Goal: Use online tool/utility: Use online tool/utility

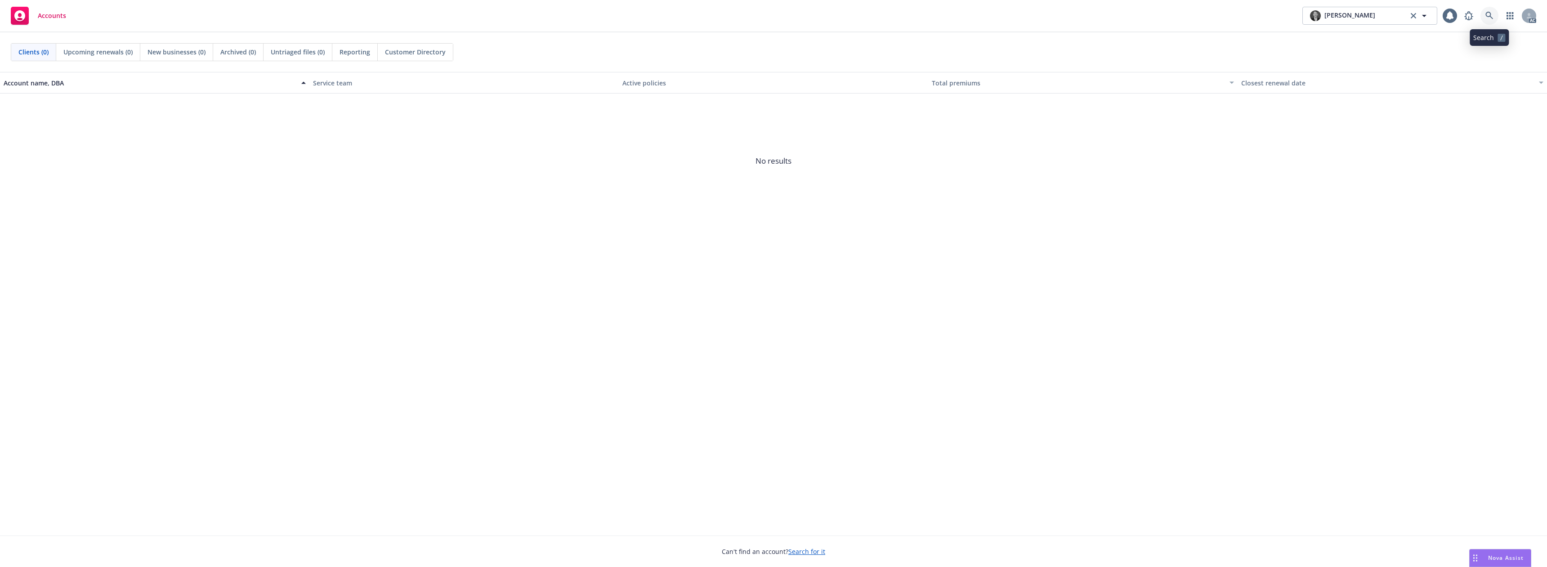
click at [1494, 13] on link at bounding box center [1490, 16] width 18 height 18
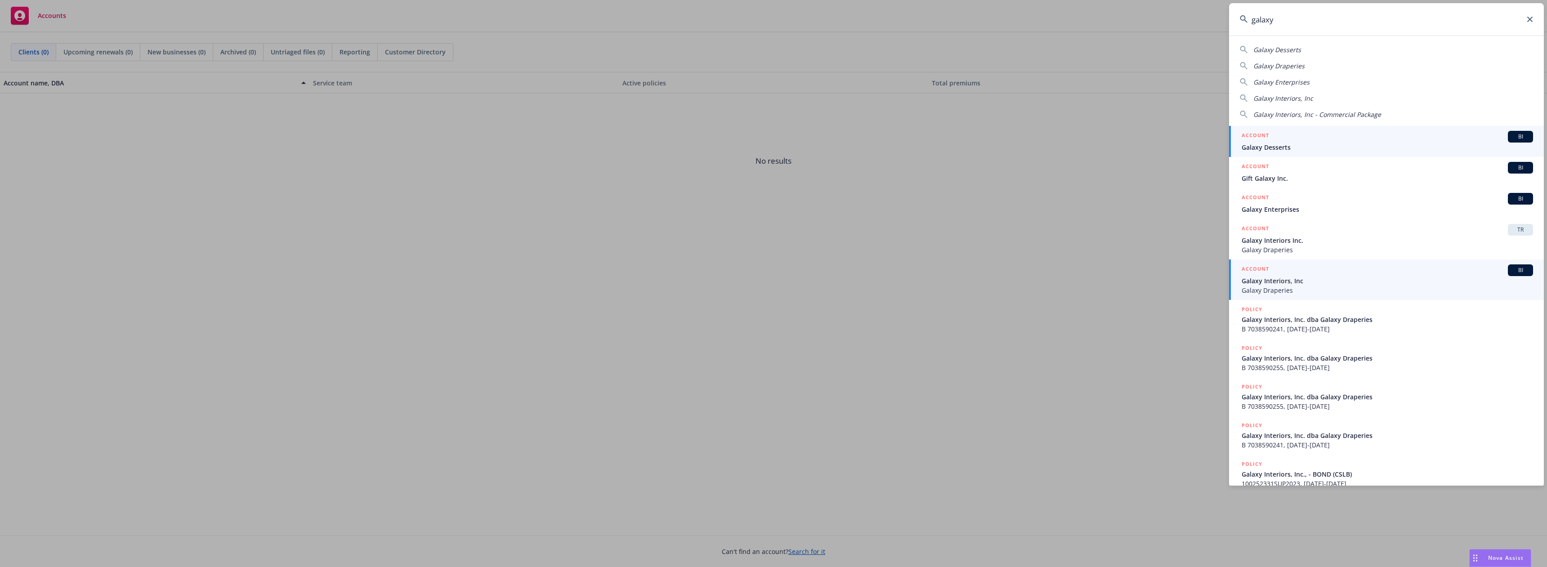
type input "galaxy"
click at [1289, 275] on div "ACCOUNT BI" at bounding box center [1387, 270] width 291 height 12
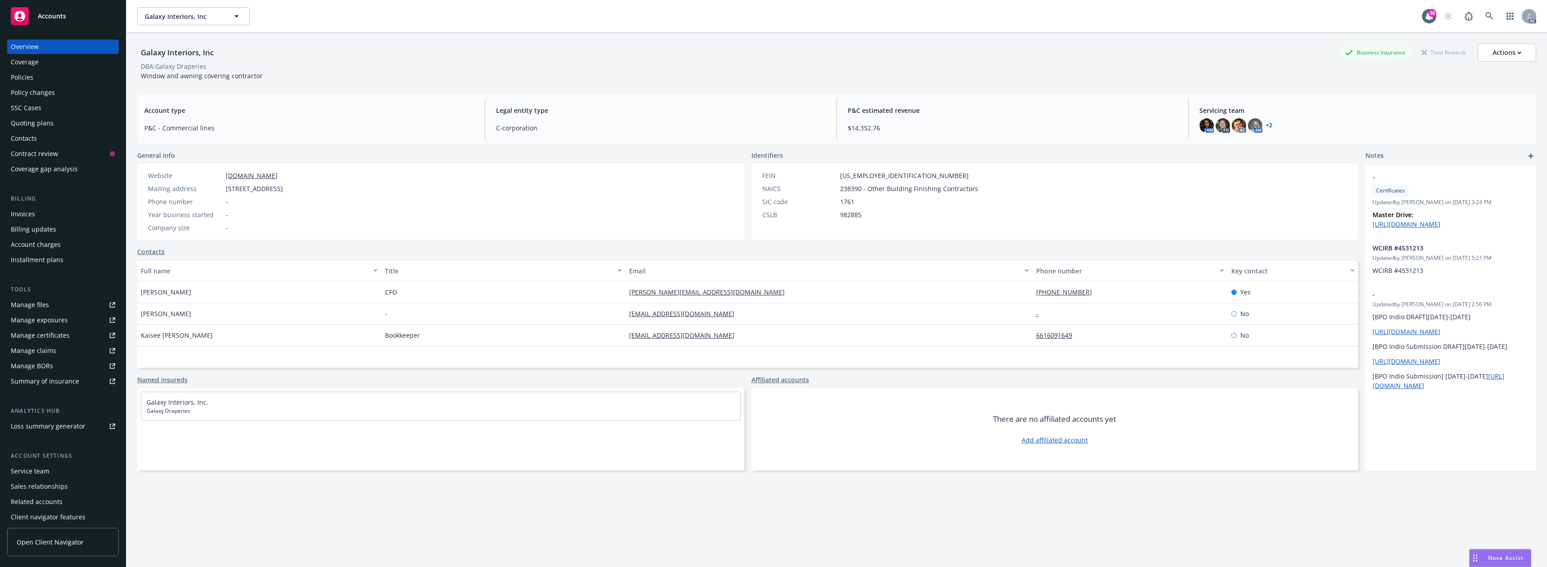
click at [67, 80] on div "Policies" at bounding box center [63, 77] width 104 height 14
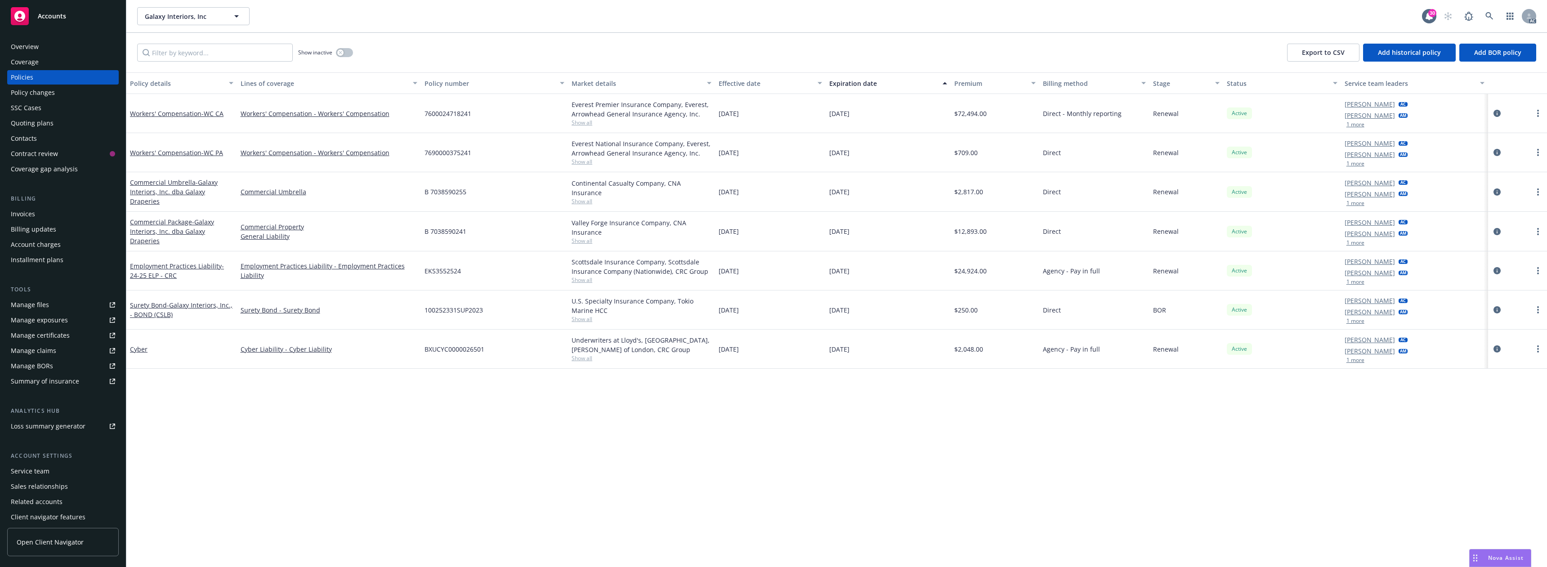
click at [1504, 559] on span "Nova Assist" at bounding box center [1506, 558] width 36 height 8
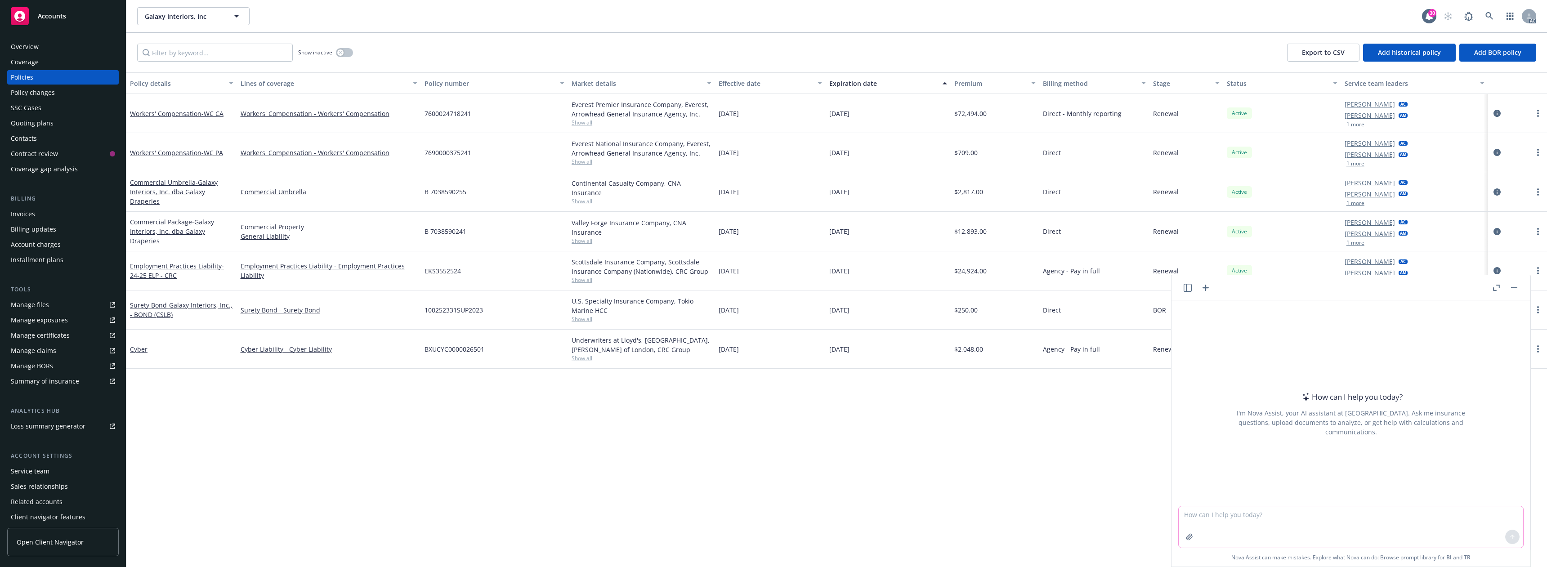
click at [1223, 519] on textarea at bounding box center [1351, 526] width 345 height 41
paste textarea "Hi [PERSON_NAME], I wanted to follow up on my previous emails regarding the ong…"
type textarea "drFT FOLLOW UP TO THIS EMAIL: Hi [PERSON_NAME], I wanted to follow up on my pre…"
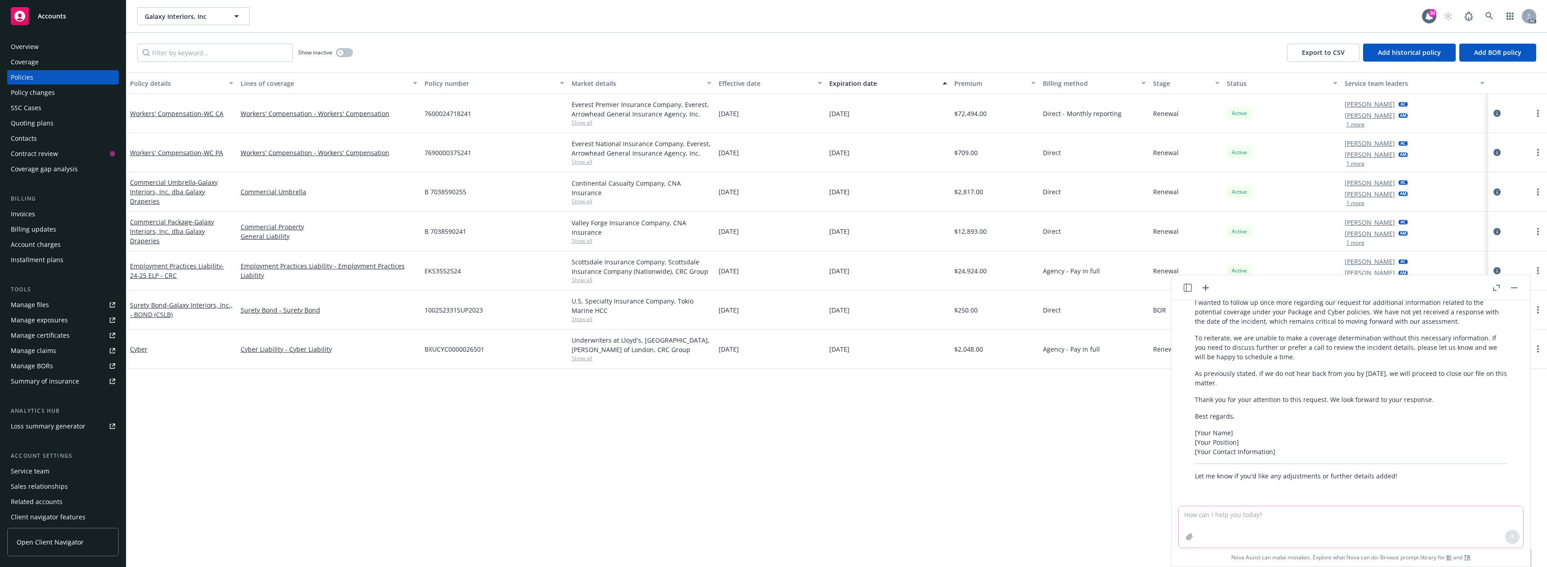
scroll to position [184, 0]
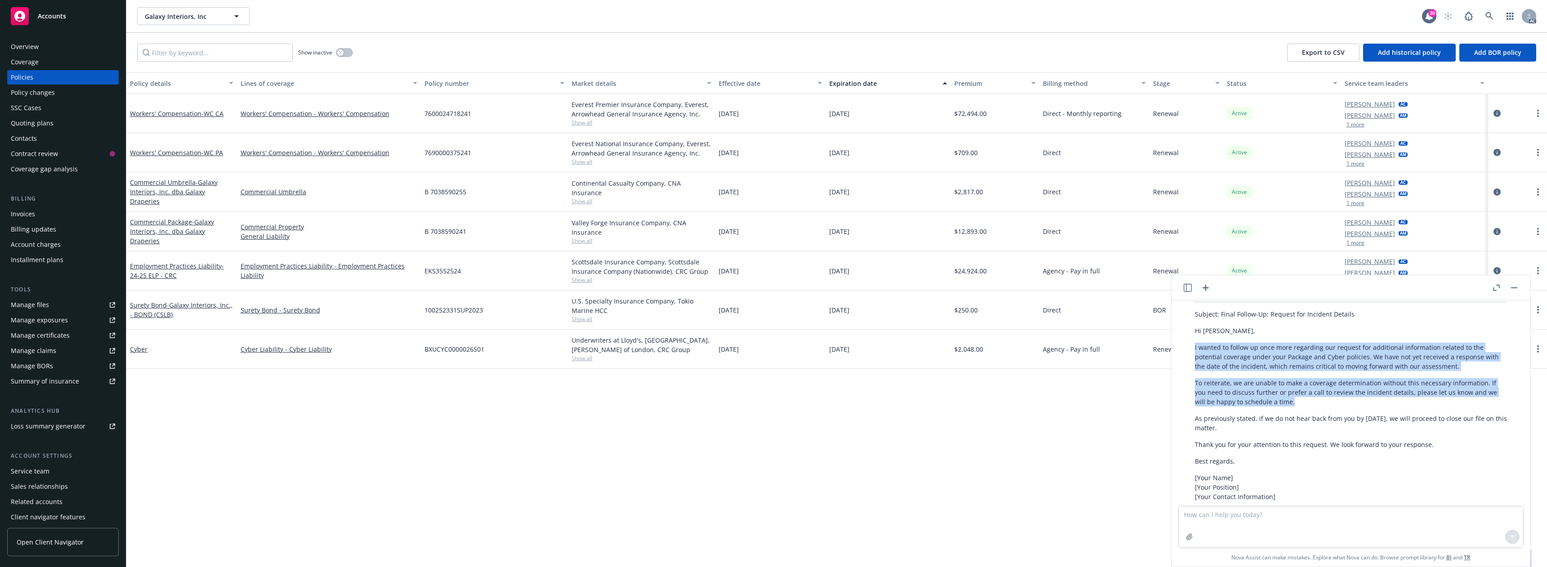
drag, startPoint x: 1195, startPoint y: 346, endPoint x: 1310, endPoint y: 402, distance: 127.1
click at [1310, 402] on div "Certainly! Here’s a draft follow-up to your email, maintaining professionalism …" at bounding box center [1351, 406] width 330 height 248
copy div "I wanted to follow up once more regarding our request for additional informatio…"
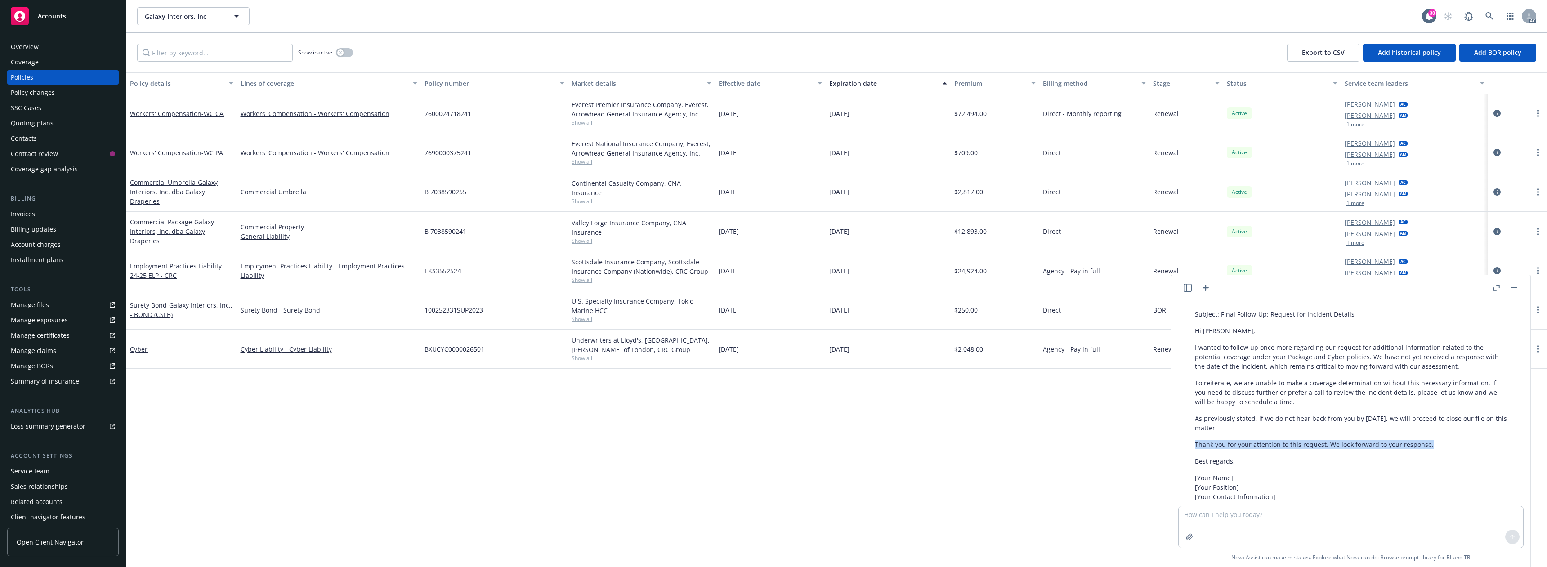
drag, startPoint x: 1249, startPoint y: 445, endPoint x: 1454, endPoint y: 446, distance: 205.5
click at [1454, 446] on p "Thank you for your attention to this request. We look forward to your response." at bounding box center [1351, 444] width 312 height 9
copy p "Thank you for your attention to this request. We look forward to your response."
